Goal: Check status: Check status

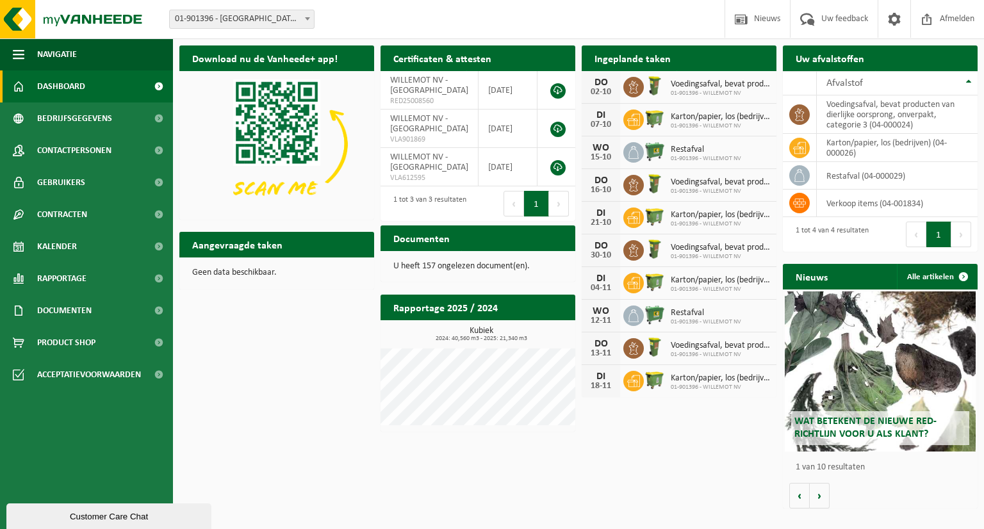
click at [638, 459] on div "Download nu de Vanheede+ app! Verberg Certificaten & attesten Bekijk uw certifi…" at bounding box center [578, 277] width 805 height 476
click at [727, 62] on div "Ingeplande taken Bekijk uw kalender" at bounding box center [679, 58] width 195 height 26
click at [725, 85] on span "Voedingsafval, bevat producten van dierlijke oorsprong, onverpakt, categorie 3" at bounding box center [720, 84] width 99 height 10
click at [723, 92] on span "01-901396 - WILLEMOT NV" at bounding box center [720, 94] width 99 height 8
click at [651, 54] on h2 "Ingeplande taken" at bounding box center [633, 57] width 102 height 25
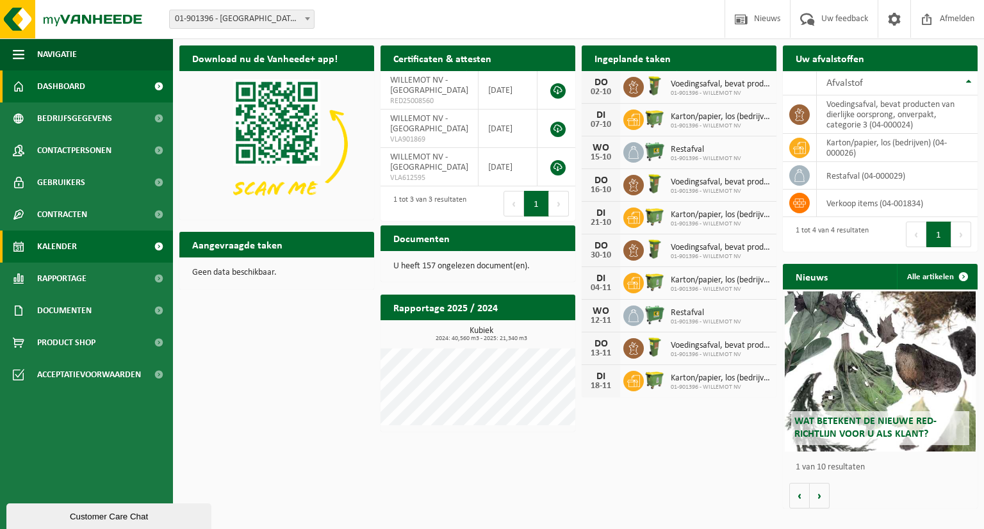
click at [72, 250] on span "Kalender" at bounding box center [57, 247] width 40 height 32
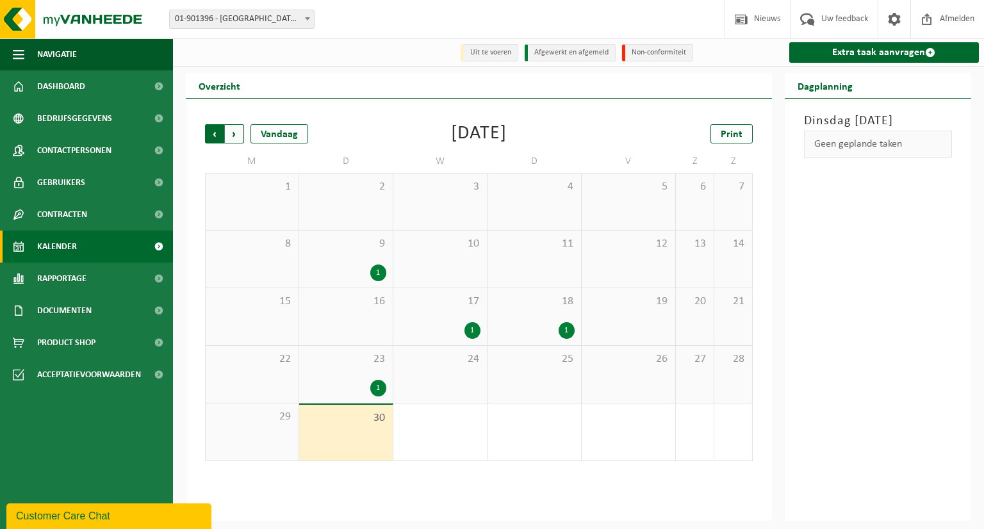
click at [235, 138] on span "Volgende" at bounding box center [234, 133] width 19 height 19
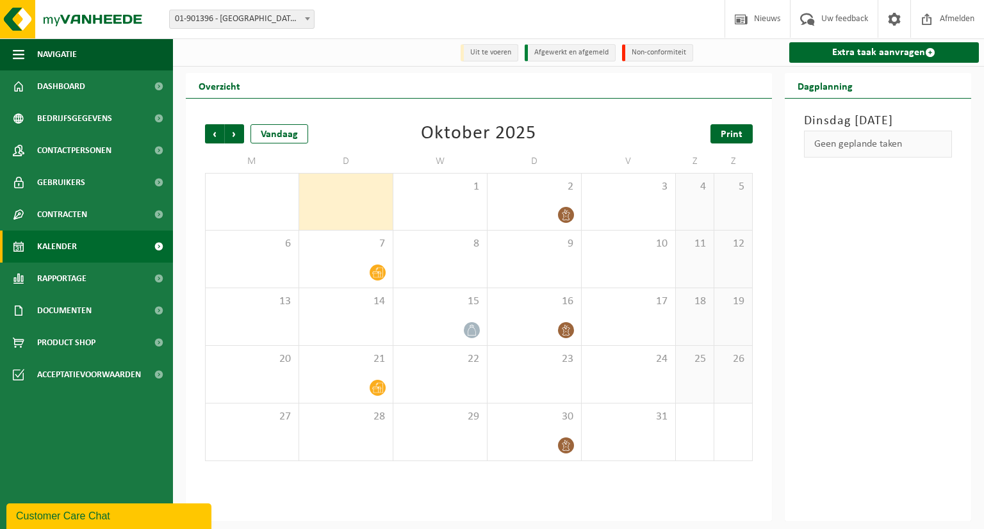
click at [723, 132] on span "Print" at bounding box center [732, 134] width 22 height 10
click at [233, 138] on span "Volgende" at bounding box center [234, 133] width 19 height 19
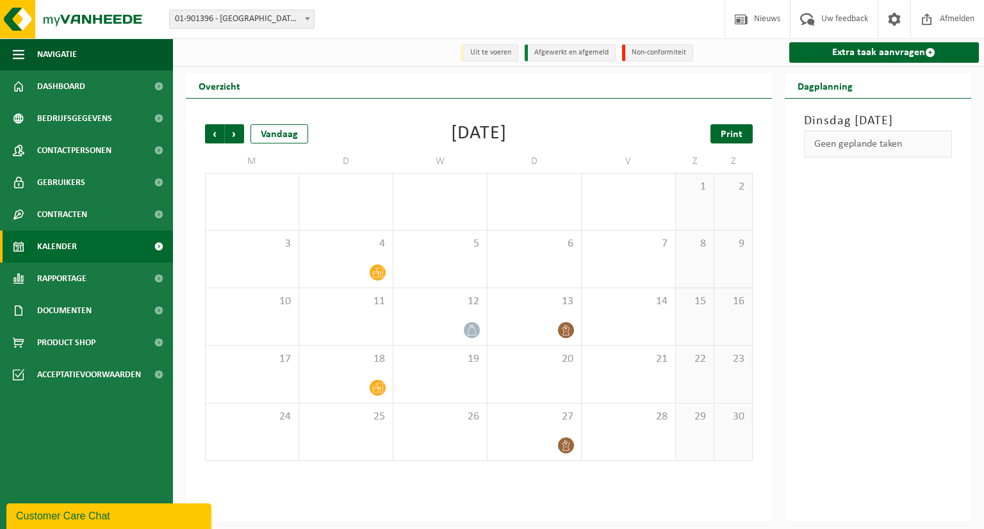
click at [730, 138] on span "Print" at bounding box center [732, 134] width 22 height 10
click at [238, 131] on span "Volgende" at bounding box center [234, 133] width 19 height 19
click at [738, 134] on span "Print" at bounding box center [732, 134] width 22 height 10
